Goal: Find specific page/section: Find specific page/section

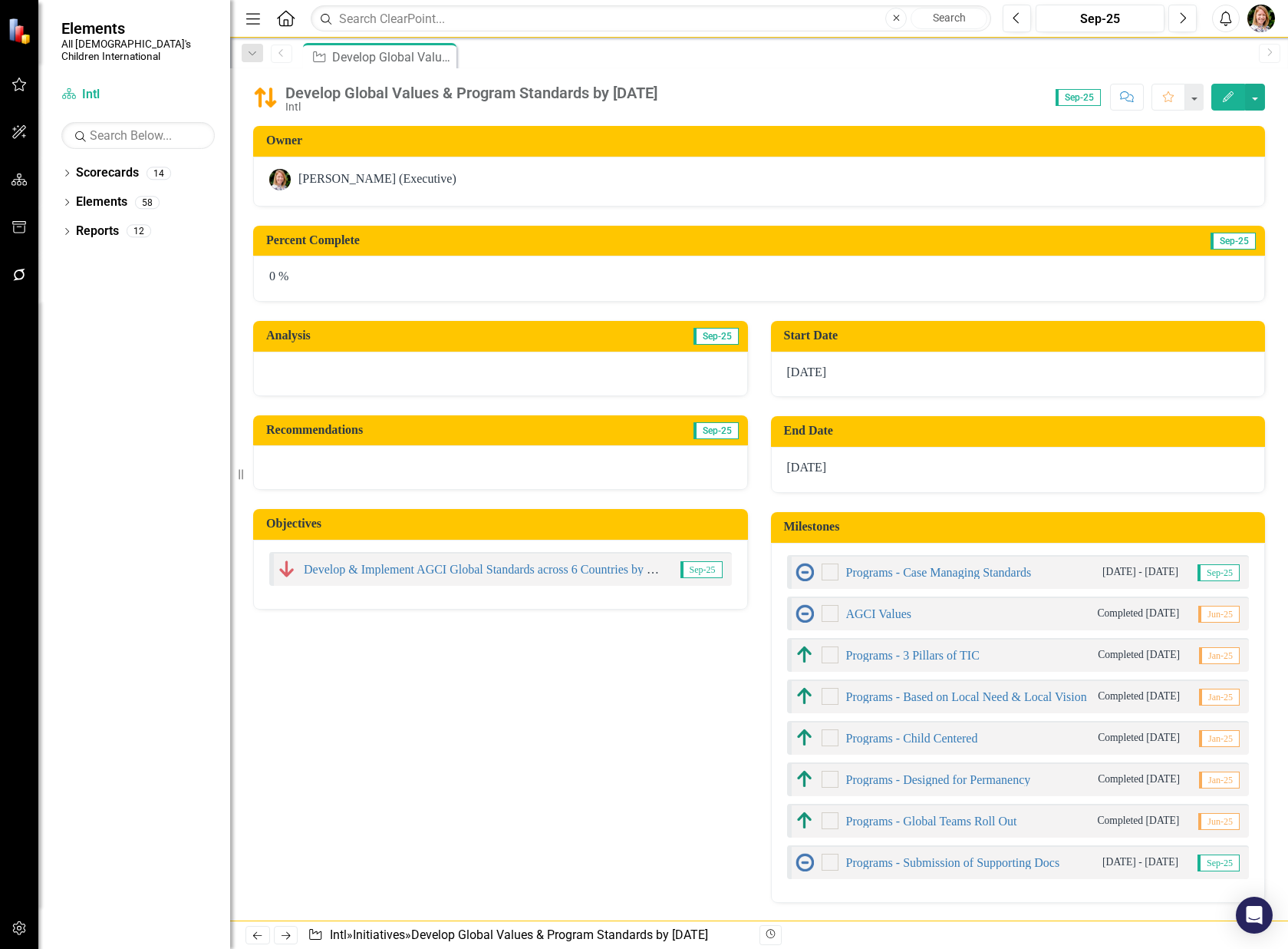
checkbox input "true"
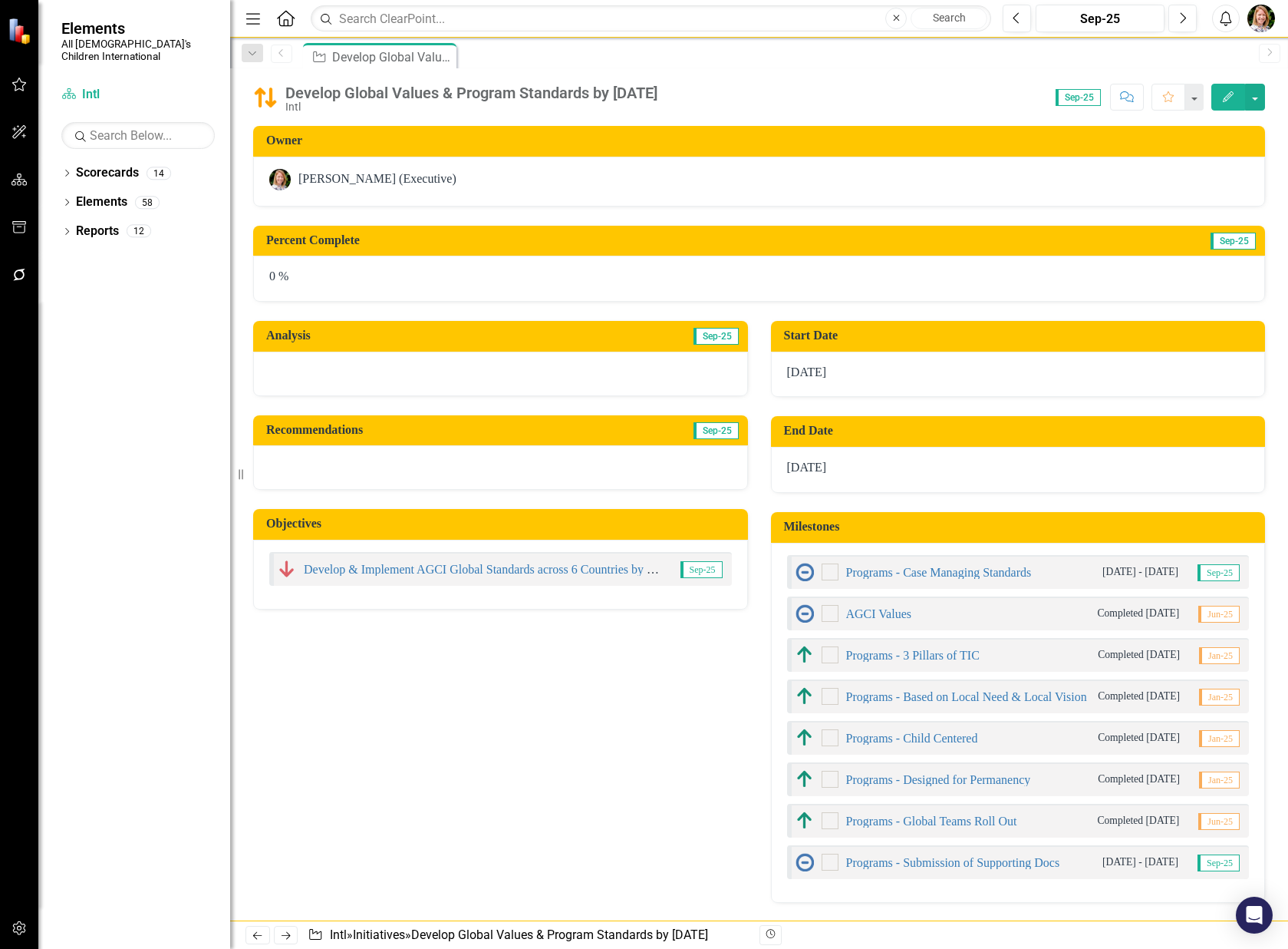
checkbox input "true"
click at [96, 167] on link "Scorecards" at bounding box center [107, 173] width 63 height 18
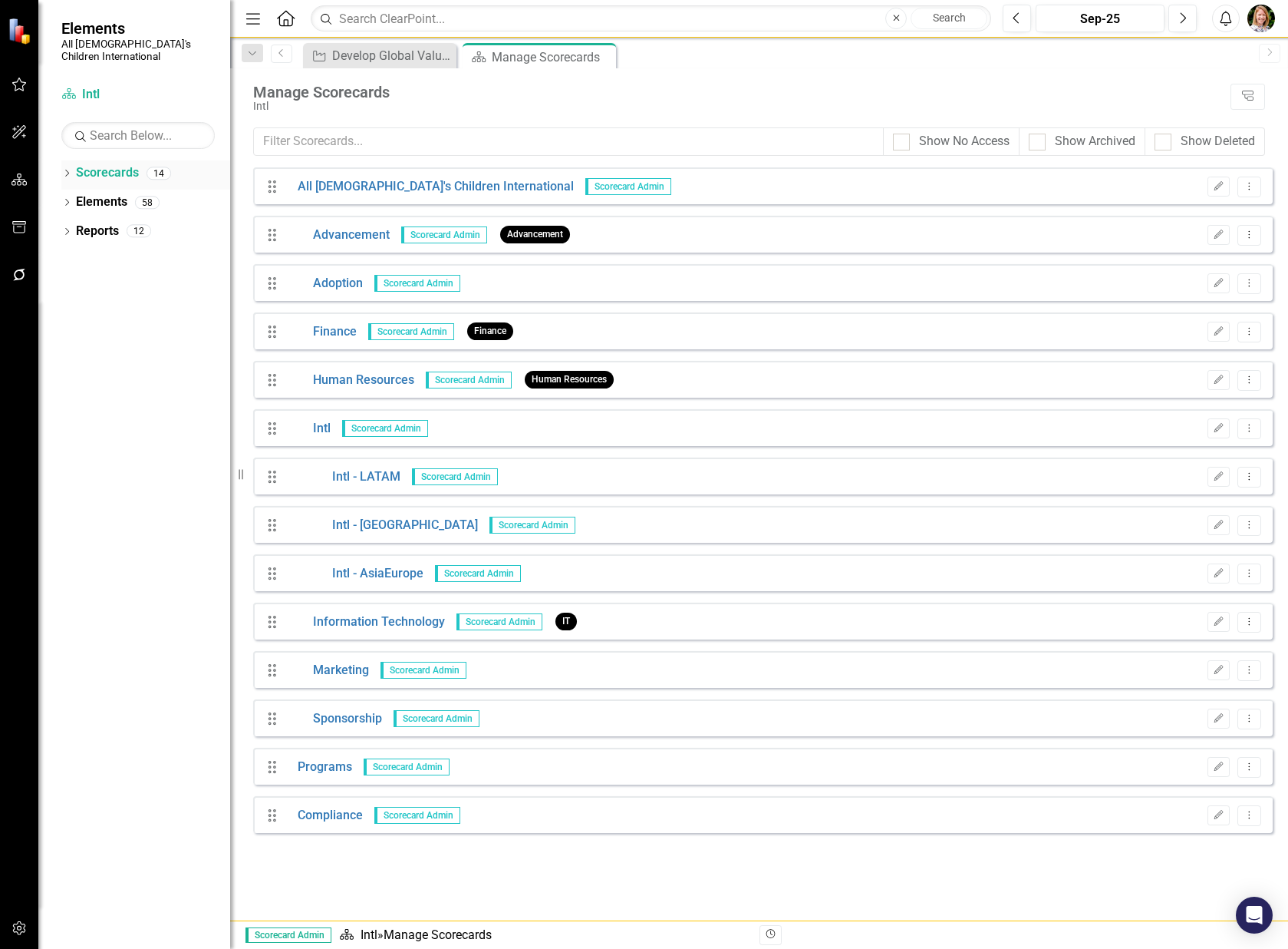
click at [67, 171] on icon "Dropdown" at bounding box center [67, 175] width 11 height 8
click at [80, 197] on icon "Dropdown" at bounding box center [75, 202] width 11 height 9
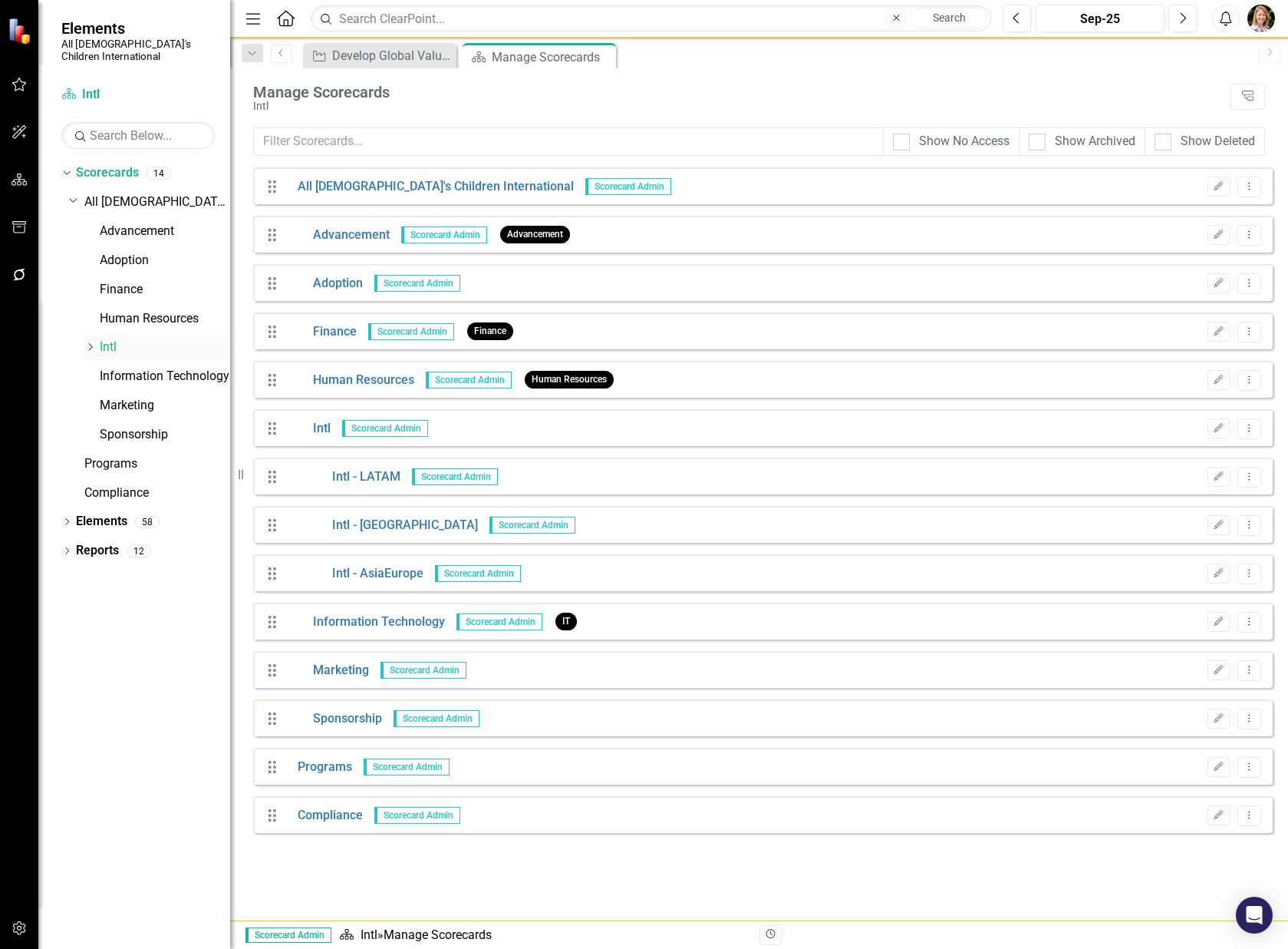
click at [112, 339] on link "Intl" at bounding box center [165, 348] width 131 height 18
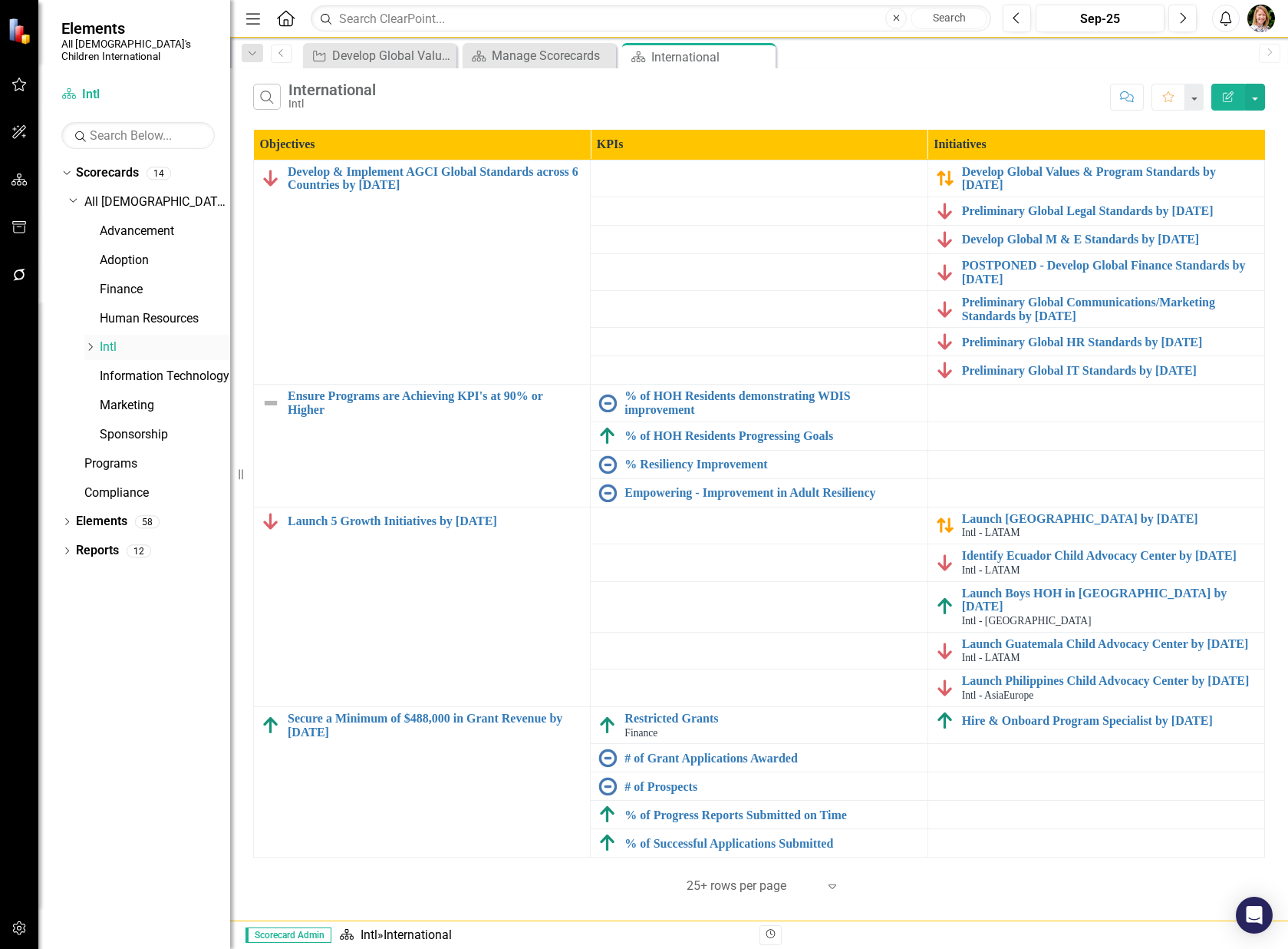
click at [89, 342] on icon "Dropdown" at bounding box center [90, 346] width 11 height 9
